Goal: Task Accomplishment & Management: Manage account settings

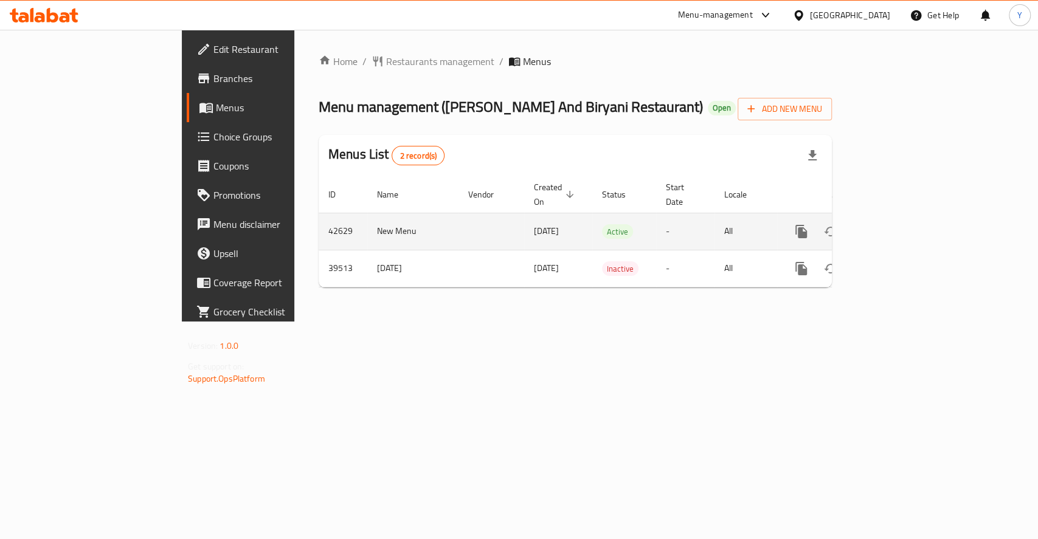
click at [903, 217] on link "enhanced table" at bounding box center [888, 231] width 29 height 29
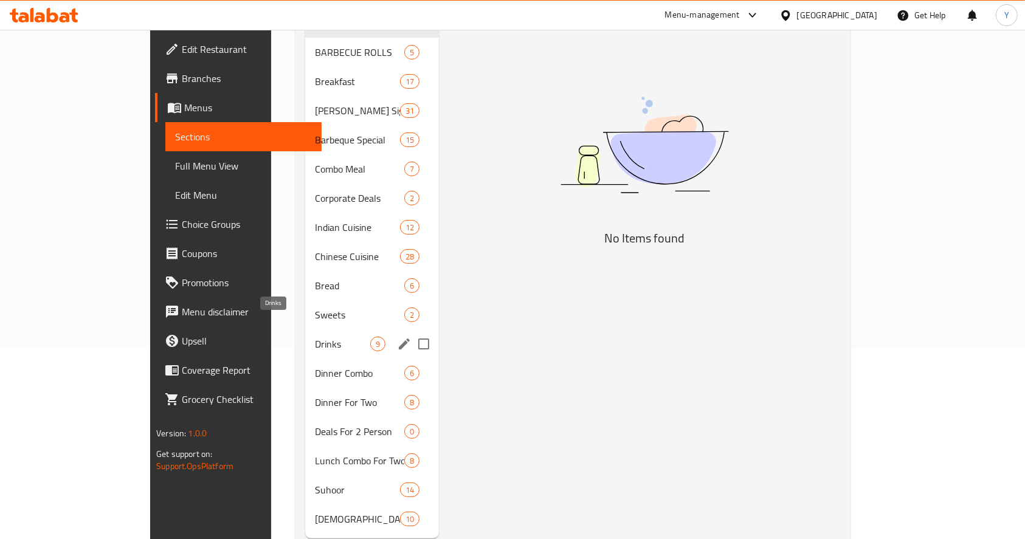
scroll to position [205, 0]
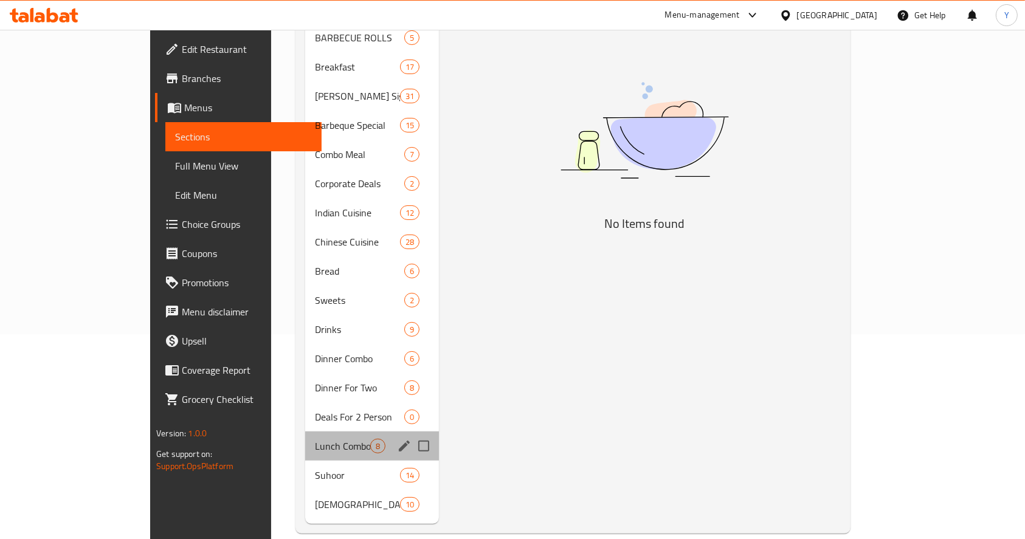
click at [305, 438] on div "Lunch Combo For Two 8" at bounding box center [372, 446] width 134 height 29
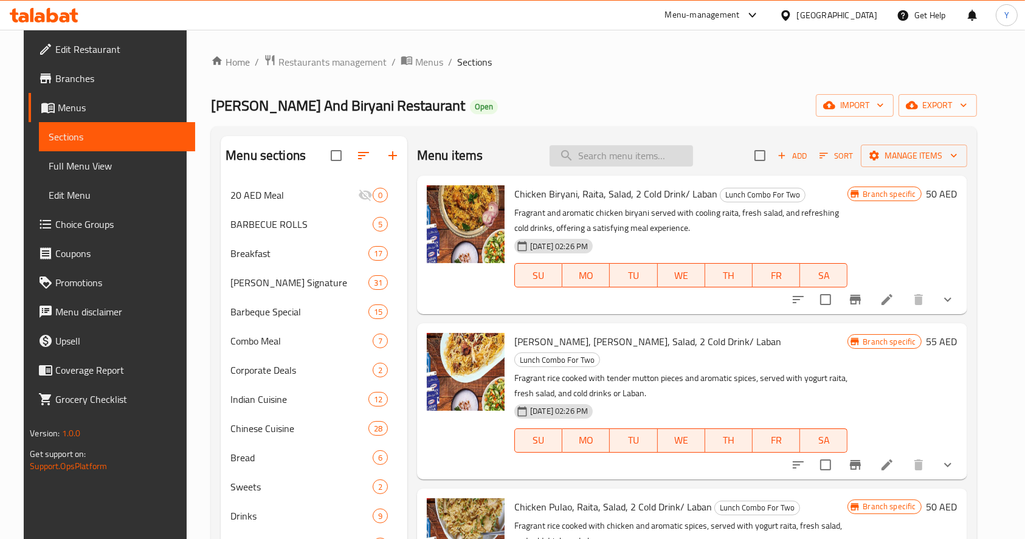
click at [588, 153] on input "search" at bounding box center [621, 155] width 143 height 21
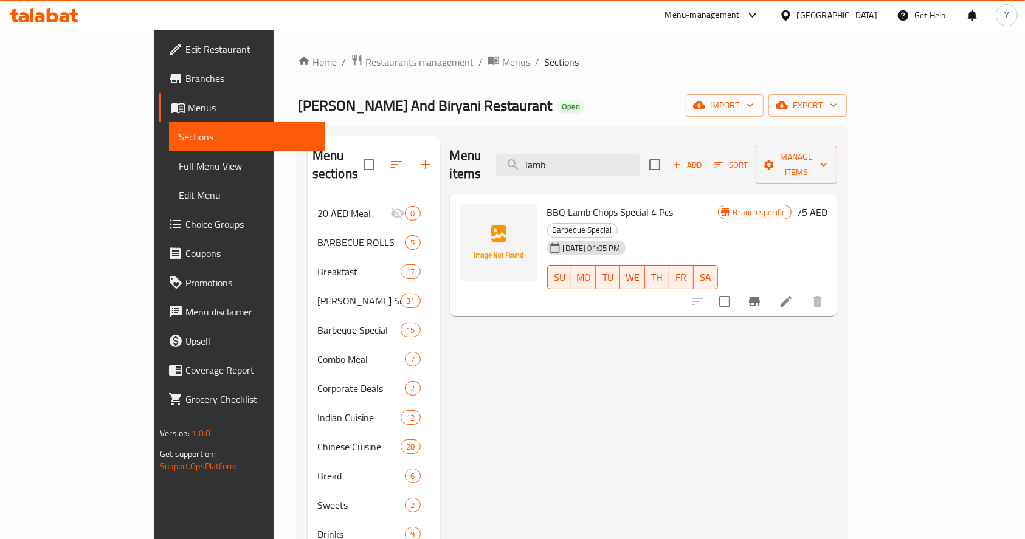
type input "lamb"
click at [760, 297] on icon "Branch-specific-item" at bounding box center [754, 302] width 11 height 10
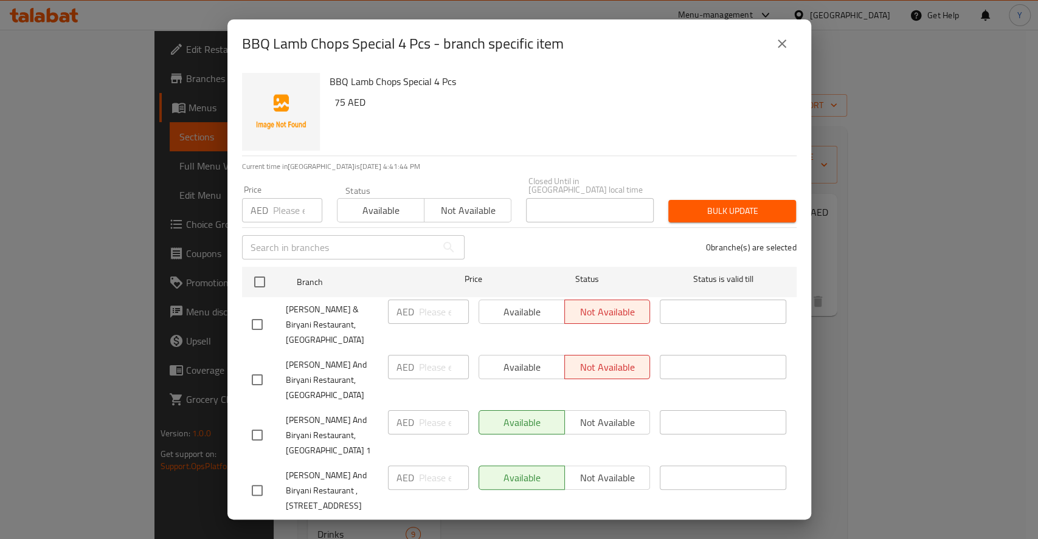
click at [287, 217] on input "number" at bounding box center [297, 210] width 49 height 24
type input "95"
click at [726, 249] on div "BBQ Lamb Chops Special 4 Pcs 75 AED Current time in [GEOGRAPHIC_DATA] is [DATE]…" at bounding box center [519, 294] width 584 height 452
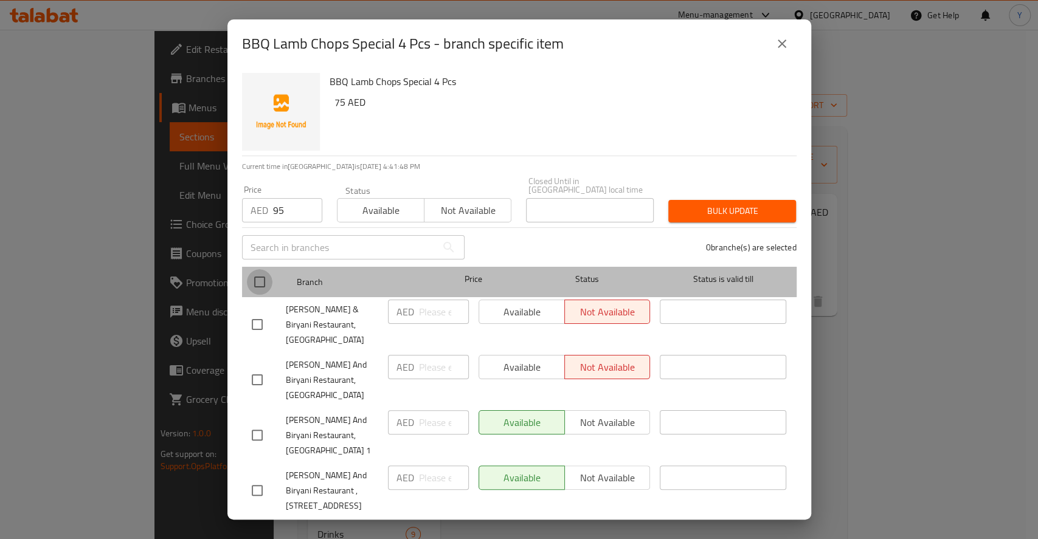
click at [252, 289] on input "checkbox" at bounding box center [260, 282] width 26 height 26
checkbox input "true"
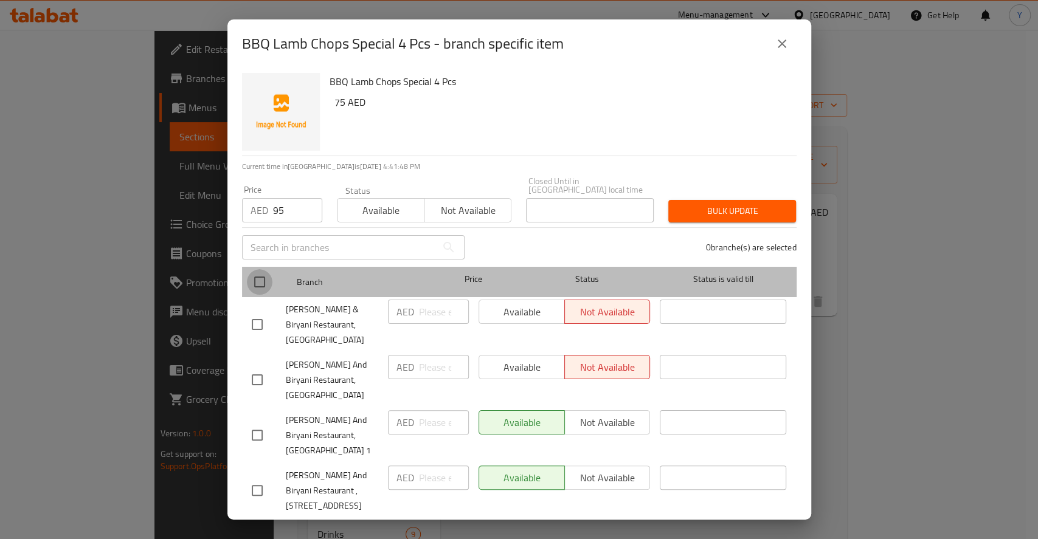
checkbox input "true"
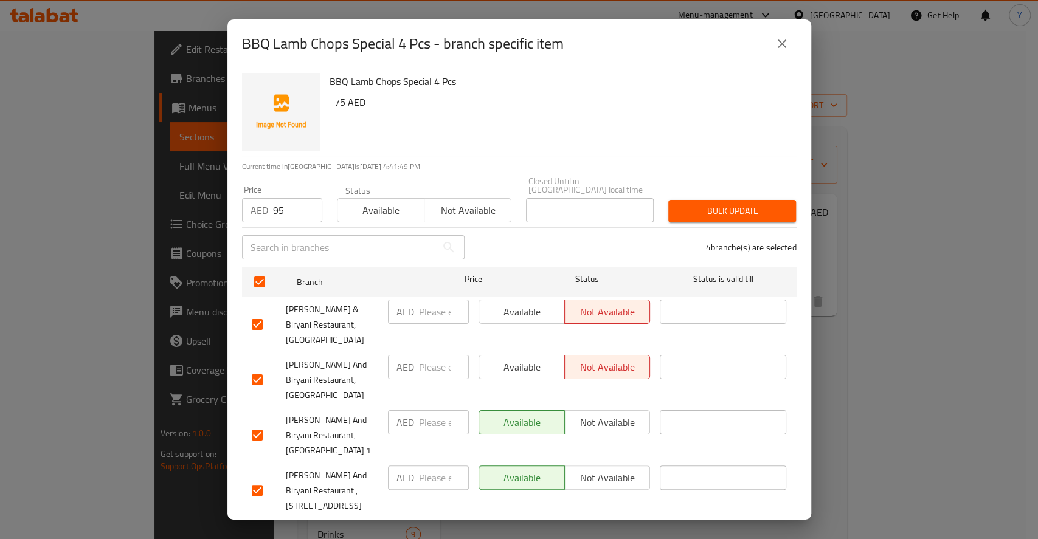
click at [699, 208] on button "Bulk update" at bounding box center [732, 211] width 128 height 22
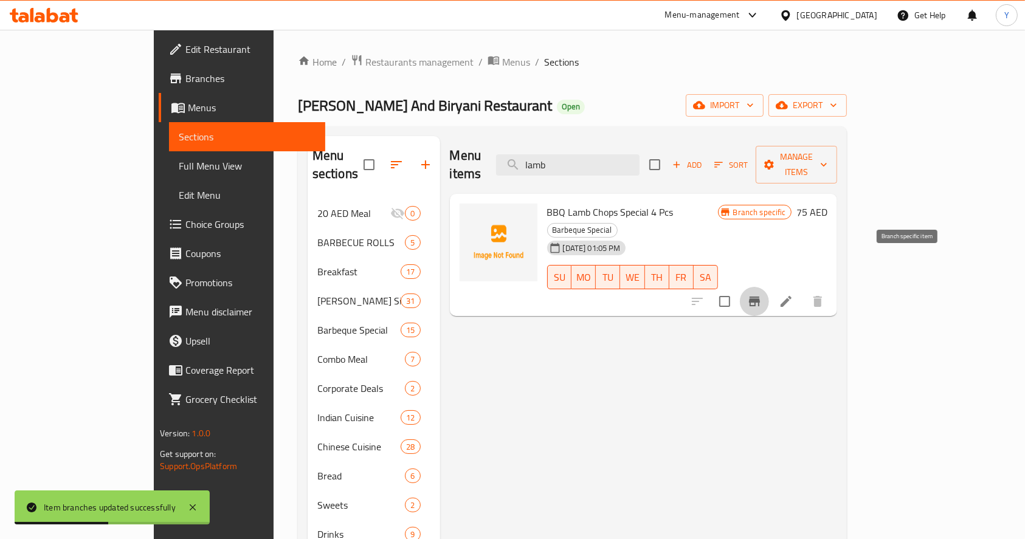
click at [760, 297] on icon "Branch-specific-item" at bounding box center [754, 302] width 11 height 10
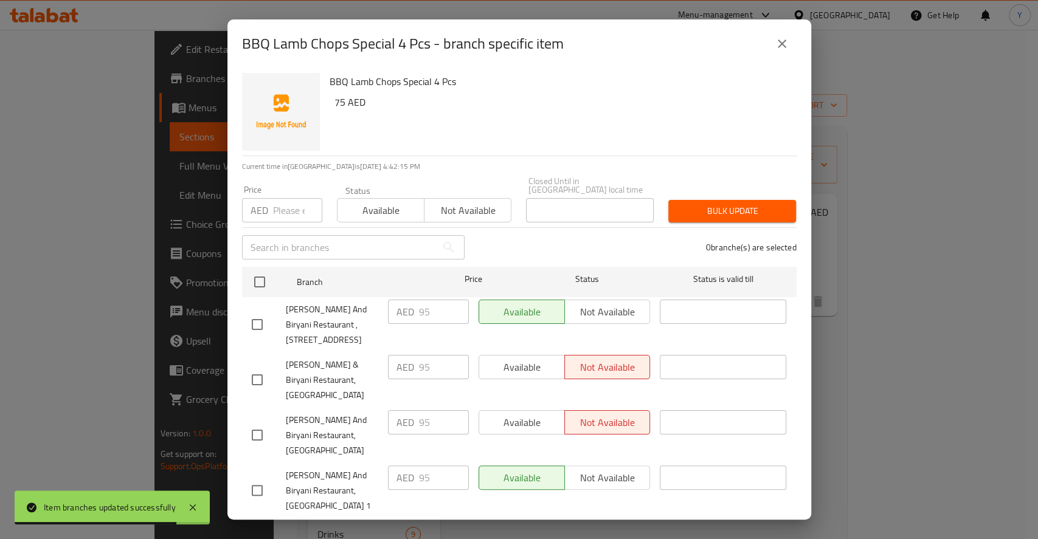
click at [889, 344] on div "BBQ Lamb Chops Special 4 Pcs - branch specific item BBQ Lamb Chops Special 4 Pc…" at bounding box center [519, 269] width 1038 height 539
